Goal: Book appointment/travel/reservation

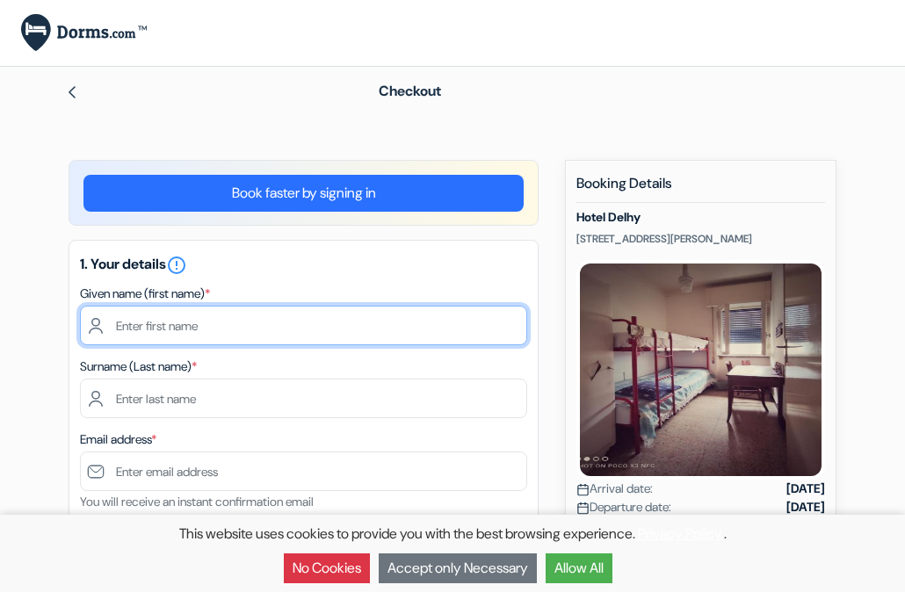
click at [231, 306] on input "text" at bounding box center [303, 326] width 447 height 40
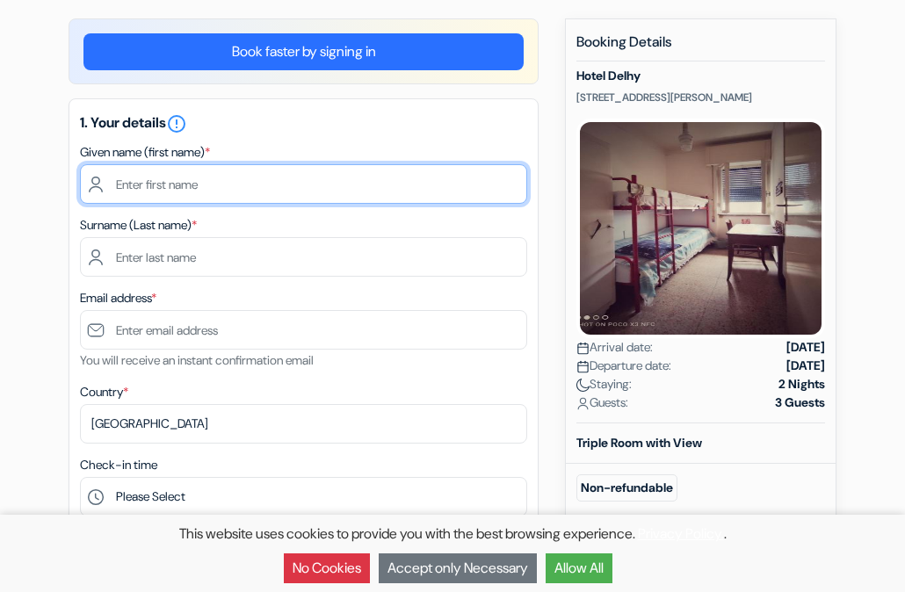
scroll to position [141, 0]
type input "Brooke"
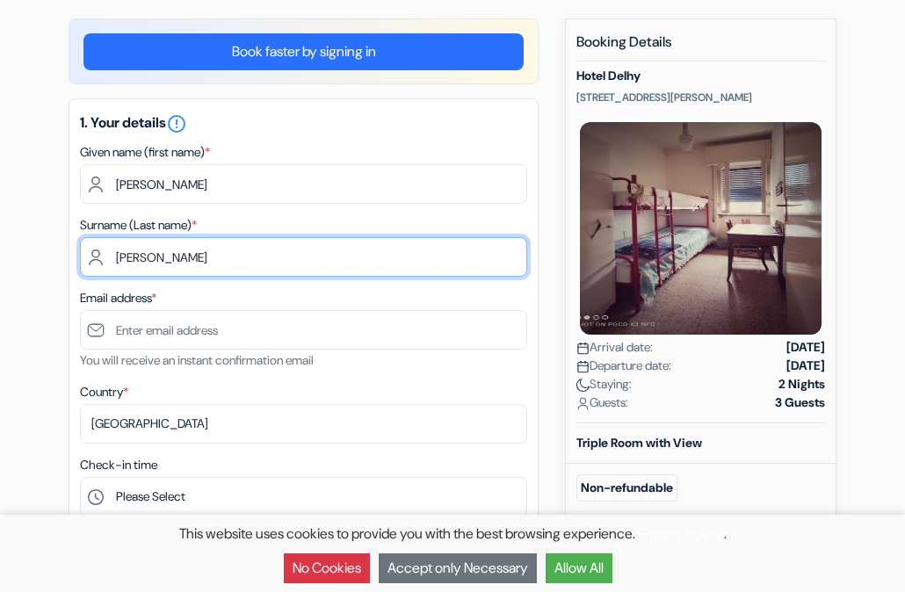
type input "Anderson"
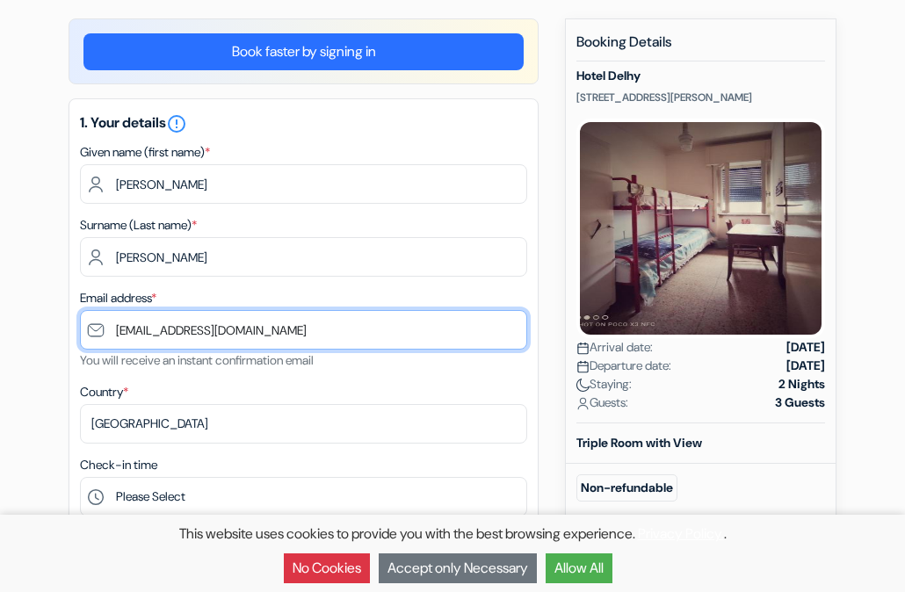
type input "[EMAIL_ADDRESS][DOMAIN_NAME]"
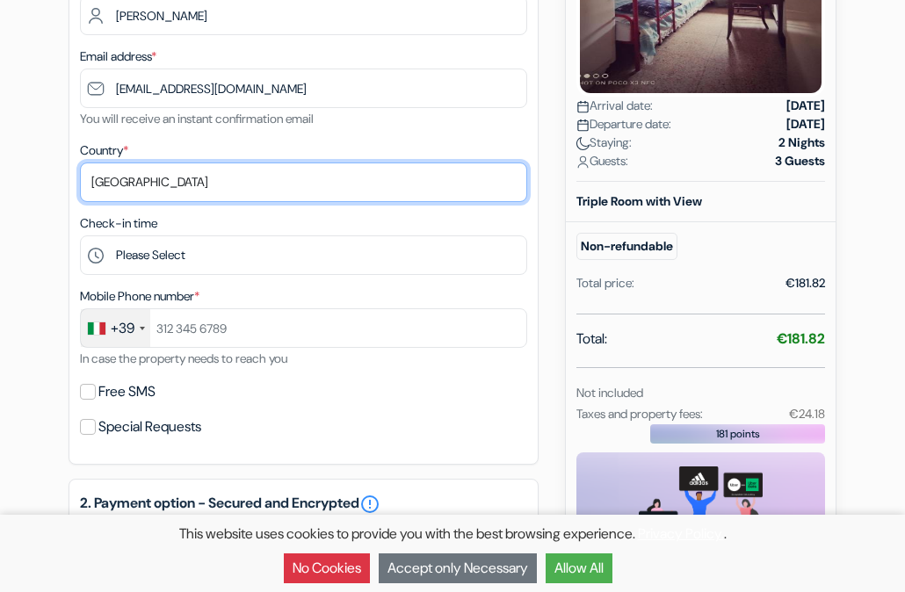
scroll to position [410, 0]
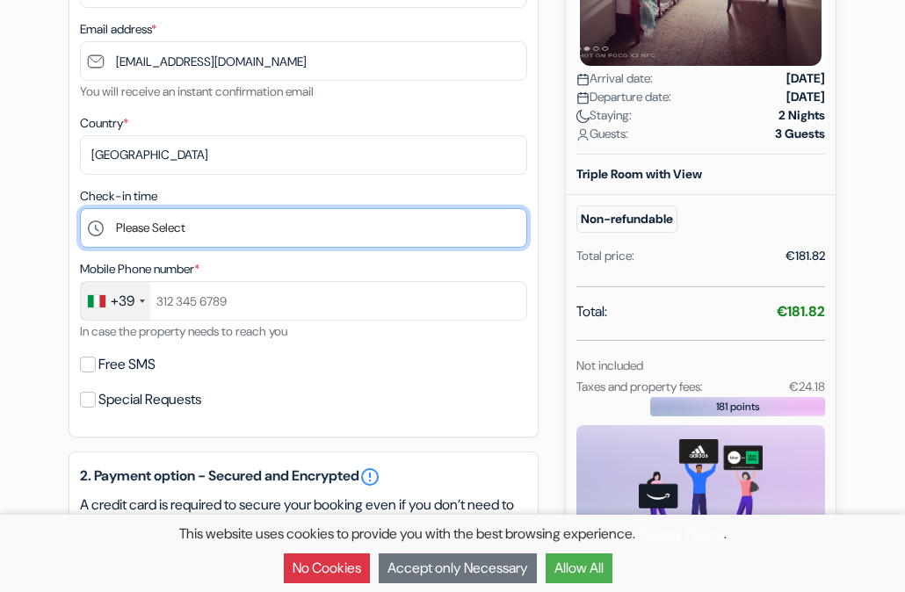
click at [250, 235] on select "Please Select 11:00 12:00 13:00 14:00 15:00 16:00 17:00 18:00 19:00 20:00 21:00…" at bounding box center [303, 228] width 447 height 40
click at [230, 224] on select "Please Select 11:00 12:00 13:00 14:00 15:00 16:00 17:00 18:00 19:00 20:00 21:00…" at bounding box center [303, 228] width 447 height 40
select select "13"
click at [80, 210] on select "Please Select 11:00 12:00 13:00 14:00 15:00 16:00 17:00 18:00 19:00 20:00 21:00…" at bounding box center [303, 228] width 447 height 40
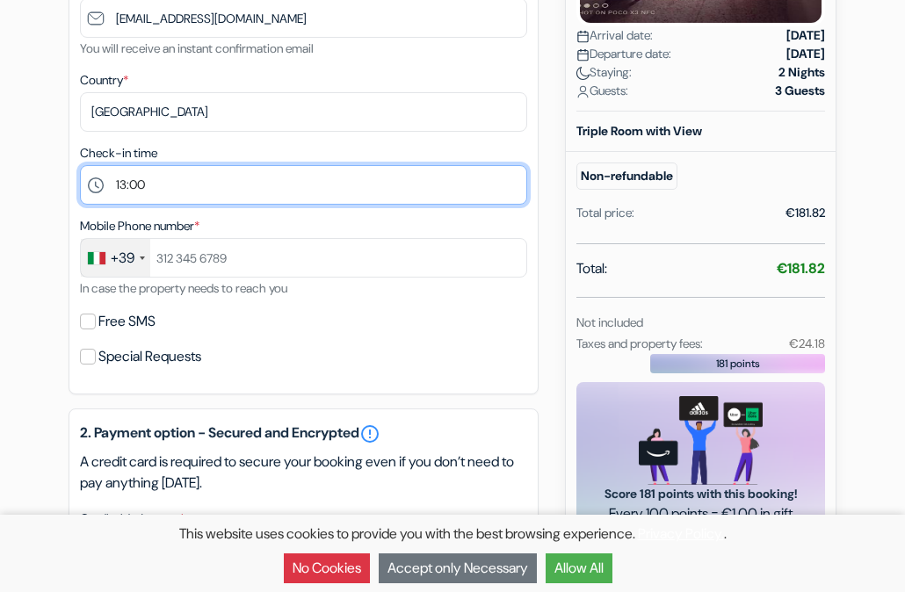
scroll to position [477, 0]
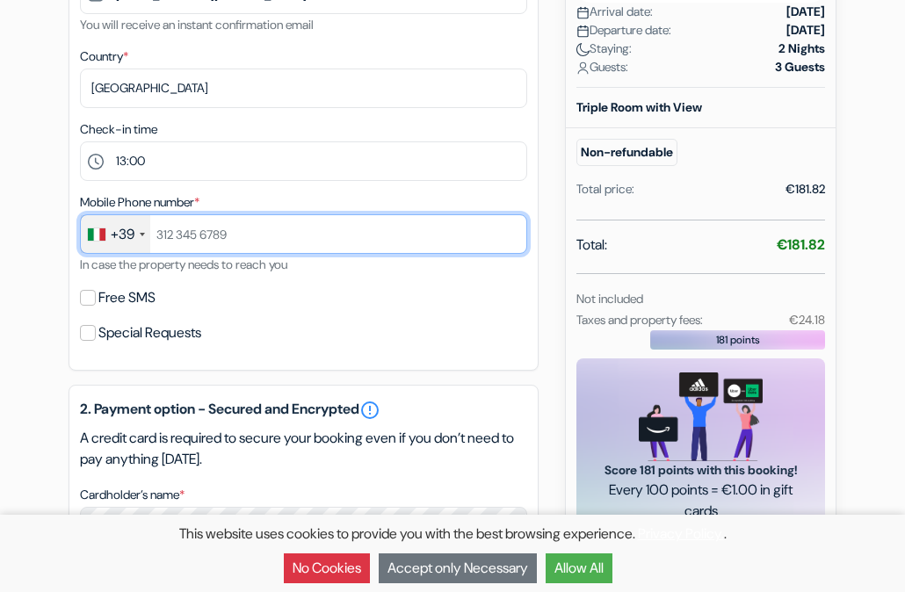
click at [237, 230] on input "text" at bounding box center [303, 234] width 447 height 40
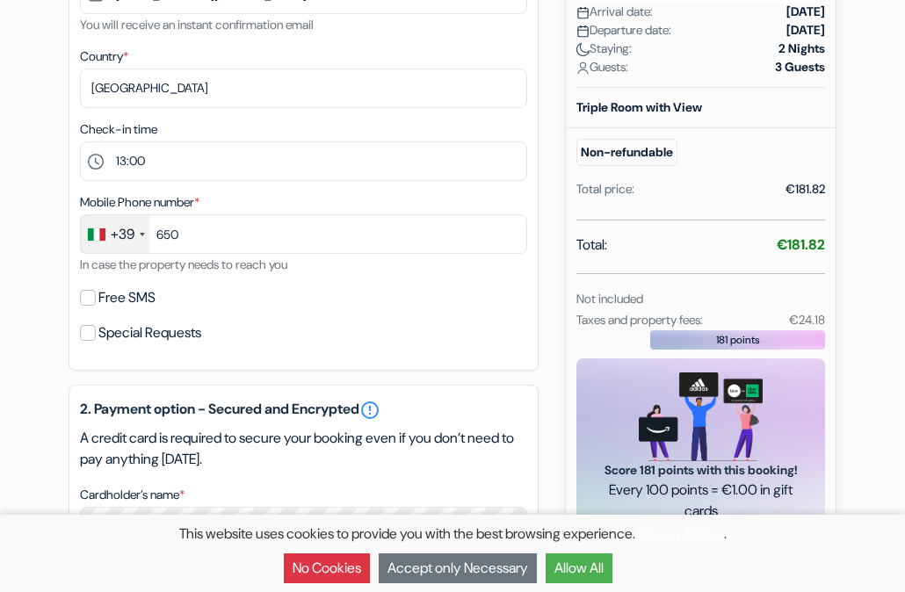
click at [126, 231] on div "+39" at bounding box center [123, 234] width 24 height 21
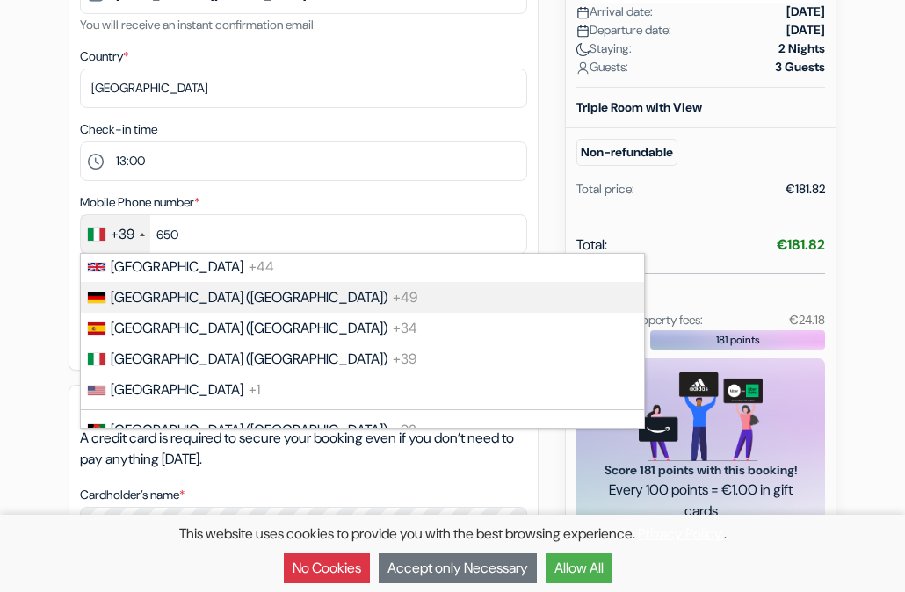
scroll to position [40, 0]
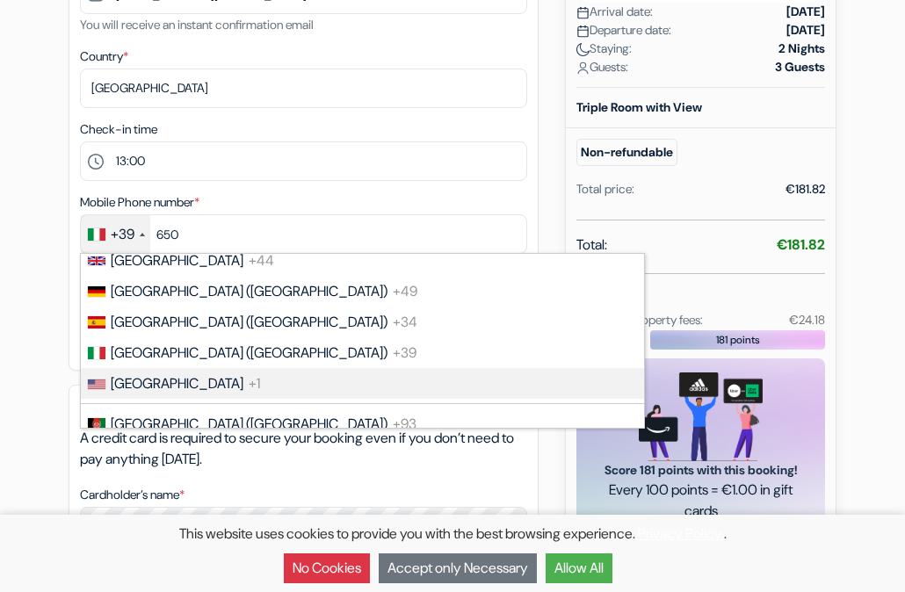
click at [163, 393] on span "United States" at bounding box center [177, 383] width 133 height 18
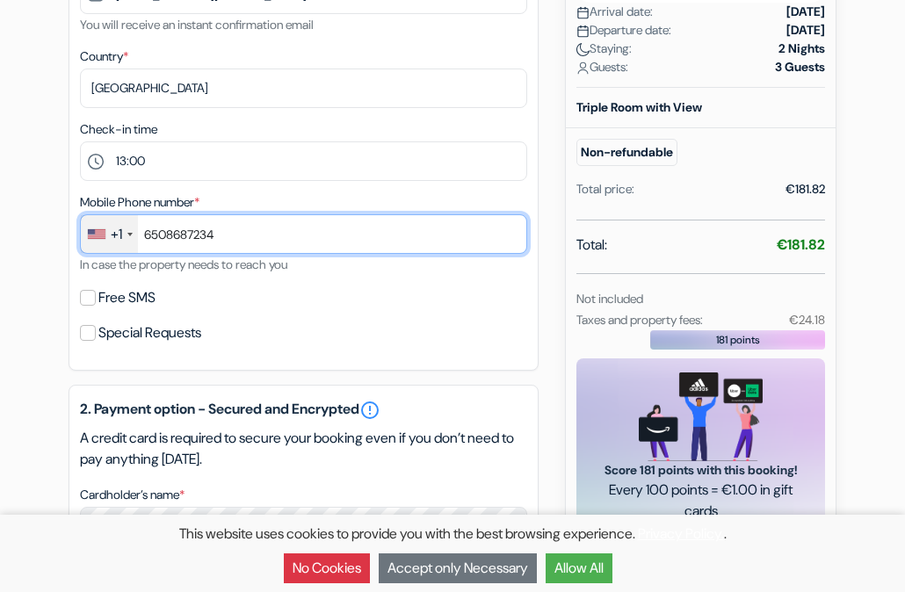
type input "6508687234"
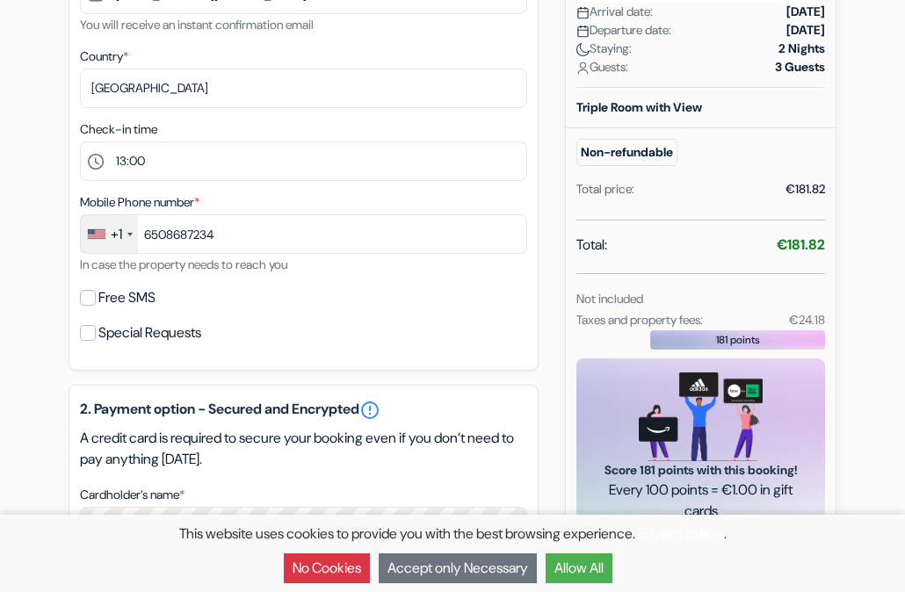
click at [52, 322] on div "add_box Hotel Delhy Via Antonio Fratti 458, Viareggio, Italy Property Details X…" at bounding box center [452, 361] width 843 height 1356
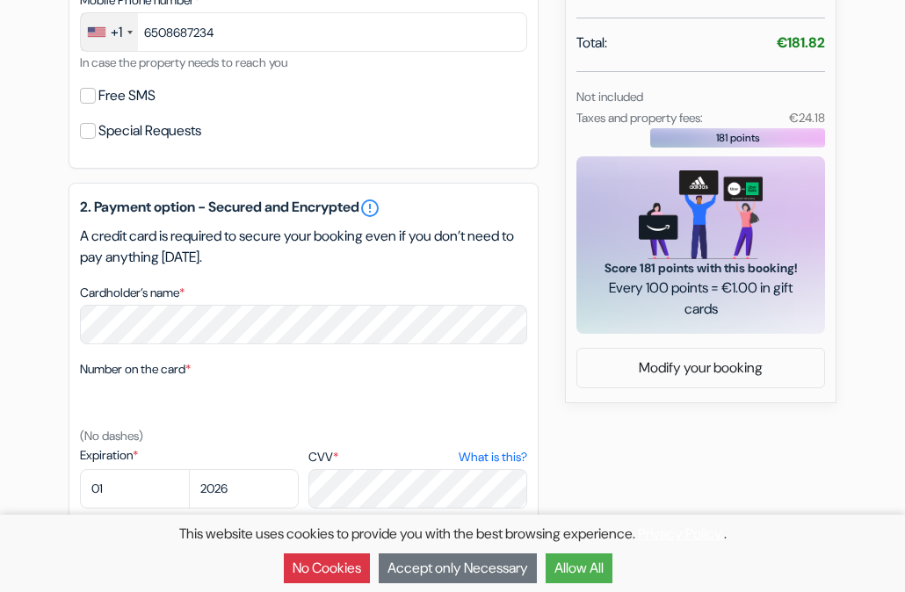
scroll to position [722, 0]
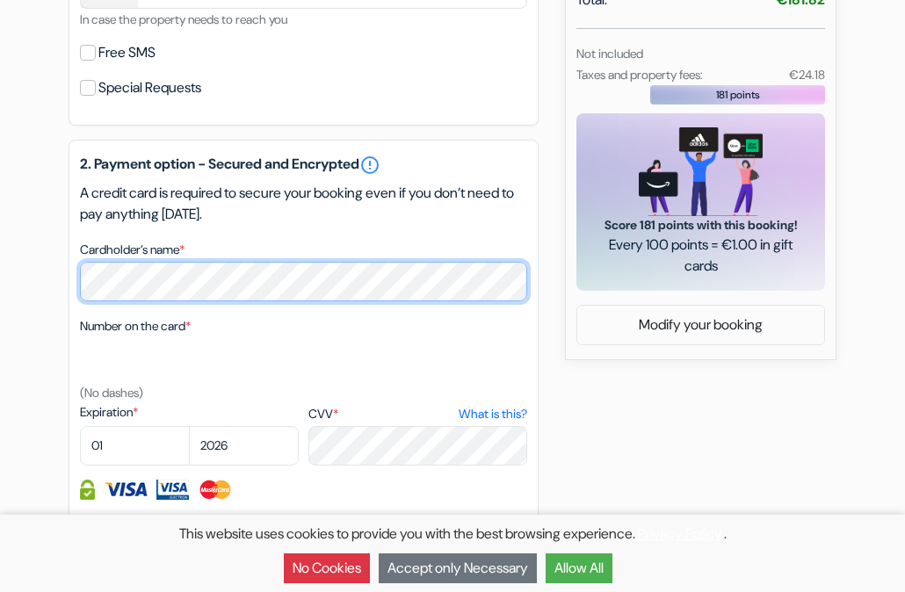
click at [59, 289] on div "add_box Hotel Delhy Via Antonio Fratti 458, Viareggio, Italy Property Details X…" at bounding box center [452, 116] width 843 height 1356
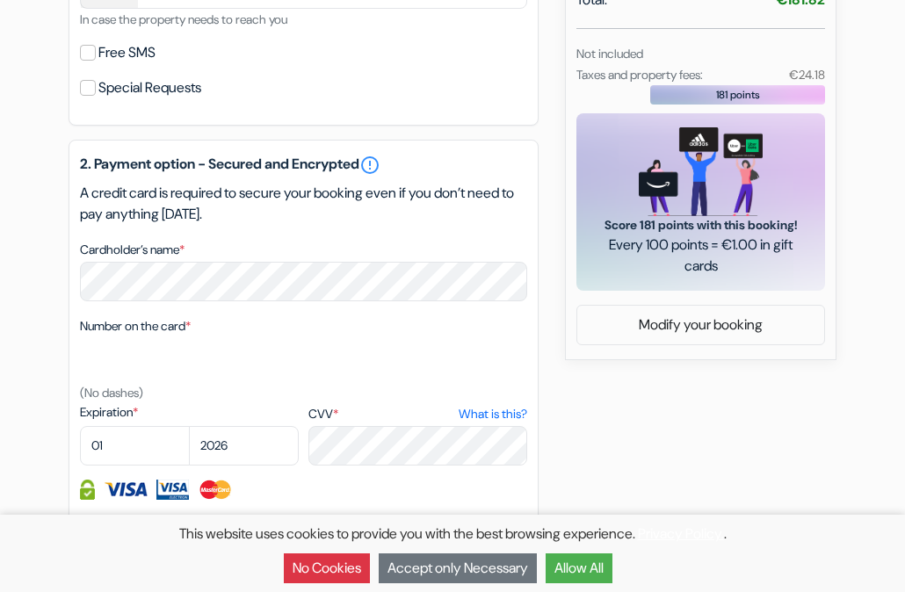
click at [65, 404] on div "add_box Hotel Delhy Via Antonio Fratti 458, Viareggio, Italy Property Details X…" at bounding box center [452, 116] width 843 height 1356
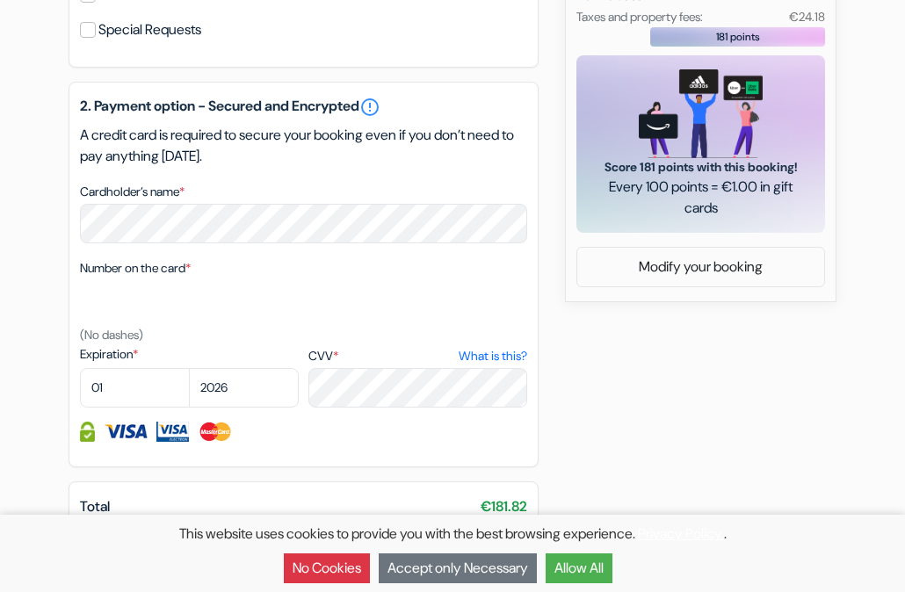
scroll to position [793, 0]
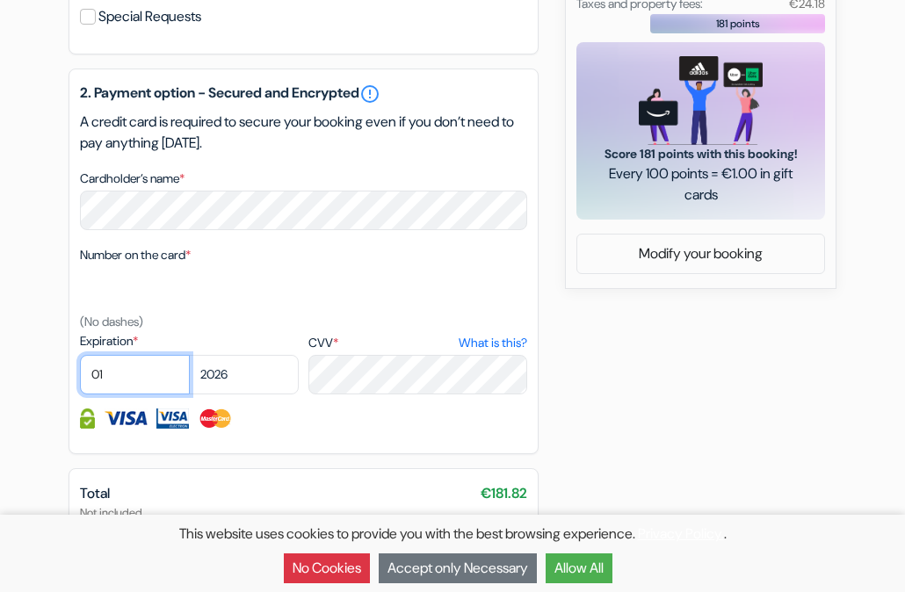
click at [148, 372] on select "01 02 03 04 05 06 07 08 09 10 11 12" at bounding box center [135, 375] width 110 height 40
select select "07"
click at [80, 358] on select "01 02 03 04 05 06 07 08 09 10 11 12" at bounding box center [135, 375] width 110 height 40
click at [252, 385] on select "2025 2026 2027 2028 2029 2030 2031 2032 2033 2034 2035 2036 2037 2038 2039 2040…" at bounding box center [244, 375] width 110 height 40
select select "2028"
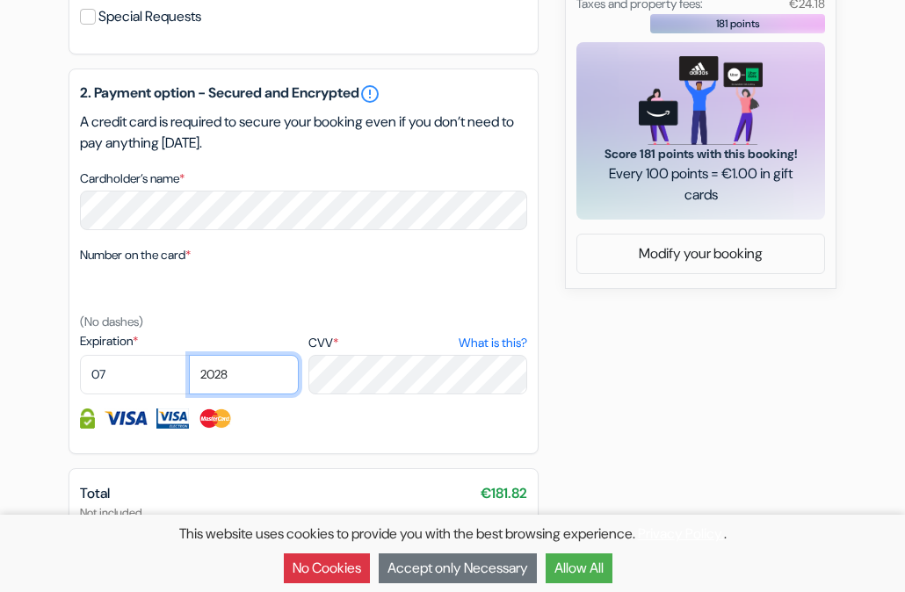
click at [189, 358] on select "2025 2026 2027 2028 2029 2030 2031 2032 2033 2034 2035 2036 2037 2038 2039 2040…" at bounding box center [244, 375] width 110 height 40
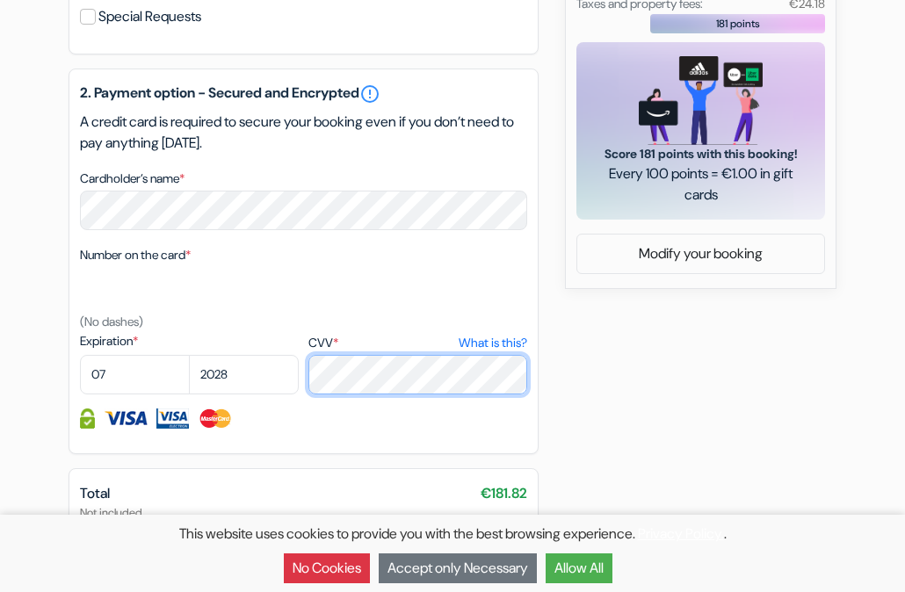
scroll to position [929, 0]
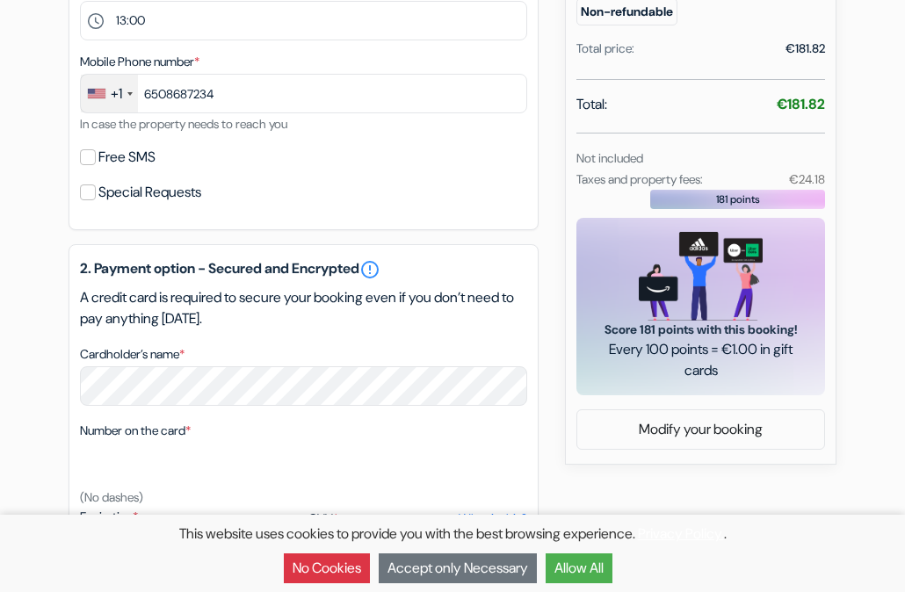
scroll to position [541, 0]
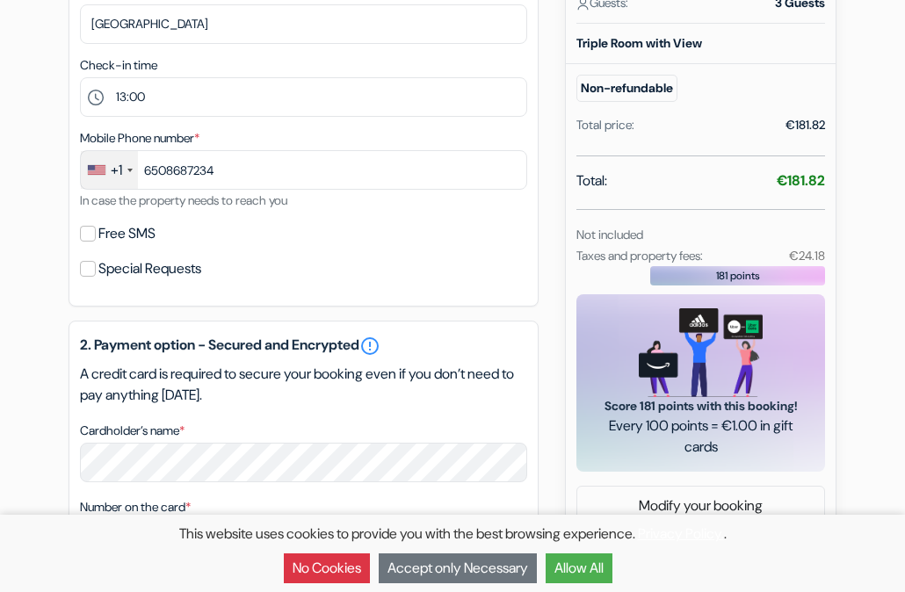
click at [426, 566] on button "Accept only Necessary" at bounding box center [458, 568] width 158 height 30
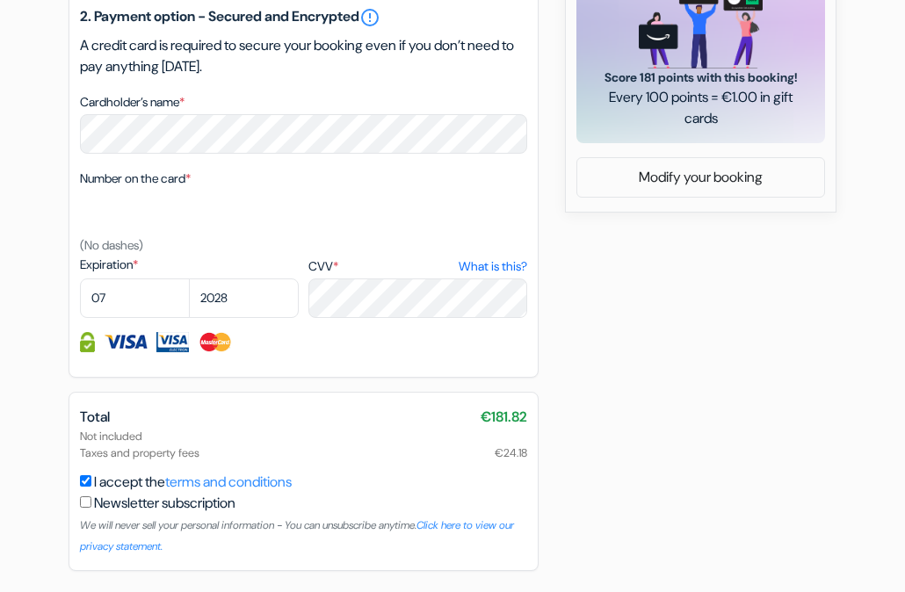
scroll to position [929, 0]
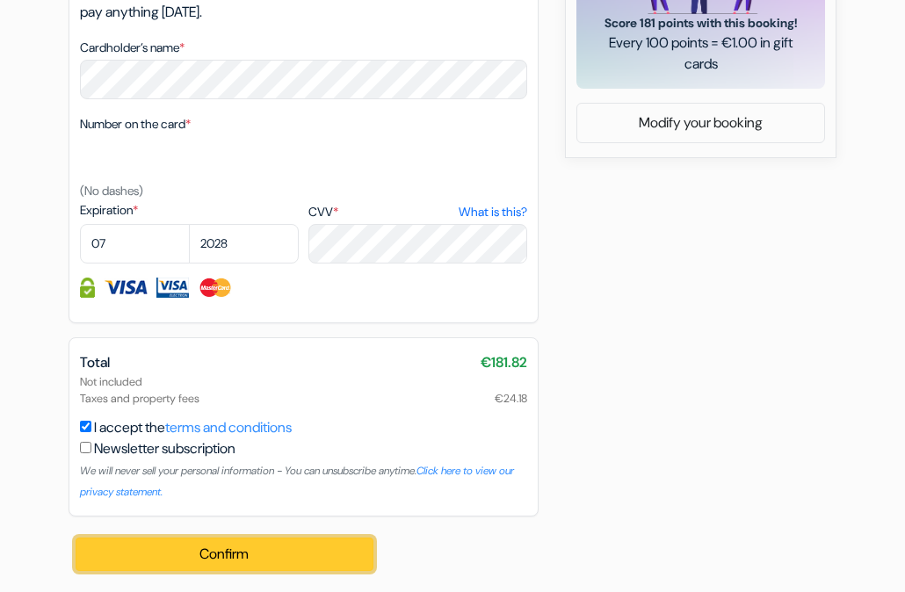
click at [226, 555] on button "Confirm Loading..." at bounding box center [225, 554] width 298 height 33
